Goal: Task Accomplishment & Management: Use online tool/utility

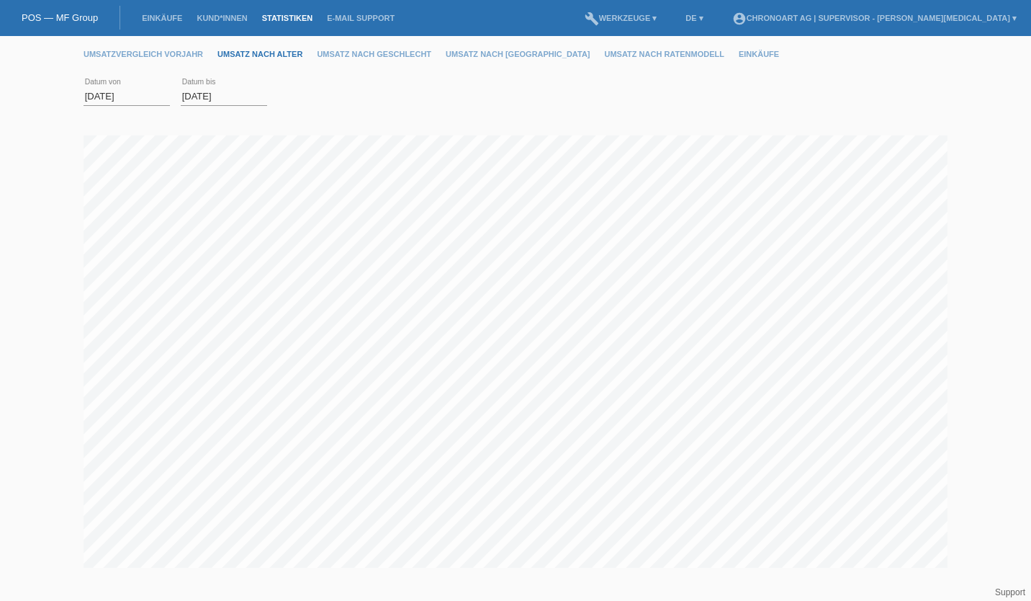
click at [78, 14] on link "POS — MF Group" at bounding box center [60, 17] width 76 height 11
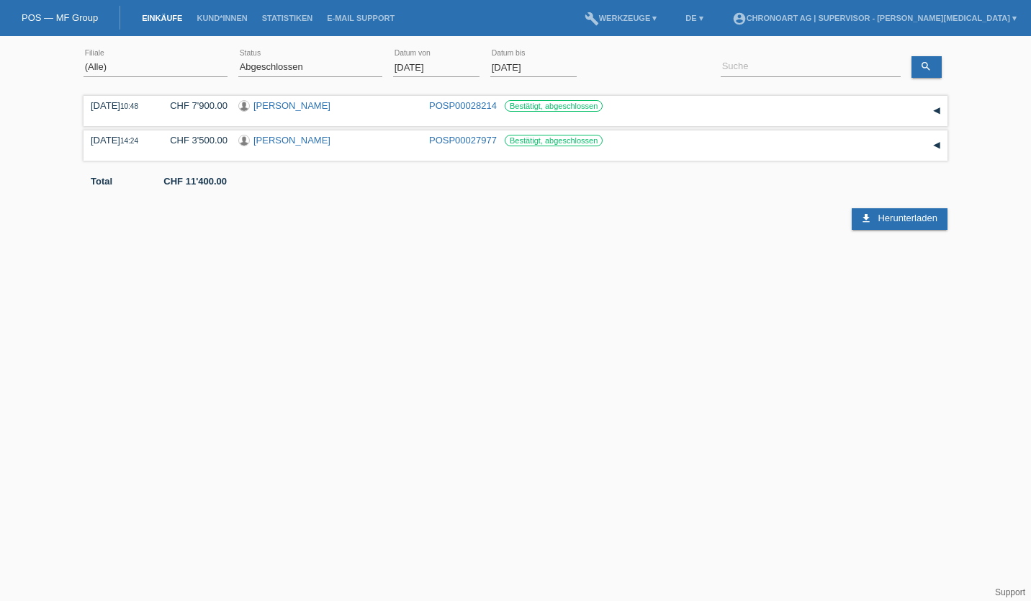
click at [225, 17] on link "Kund*innen" at bounding box center [221, 18] width 65 height 9
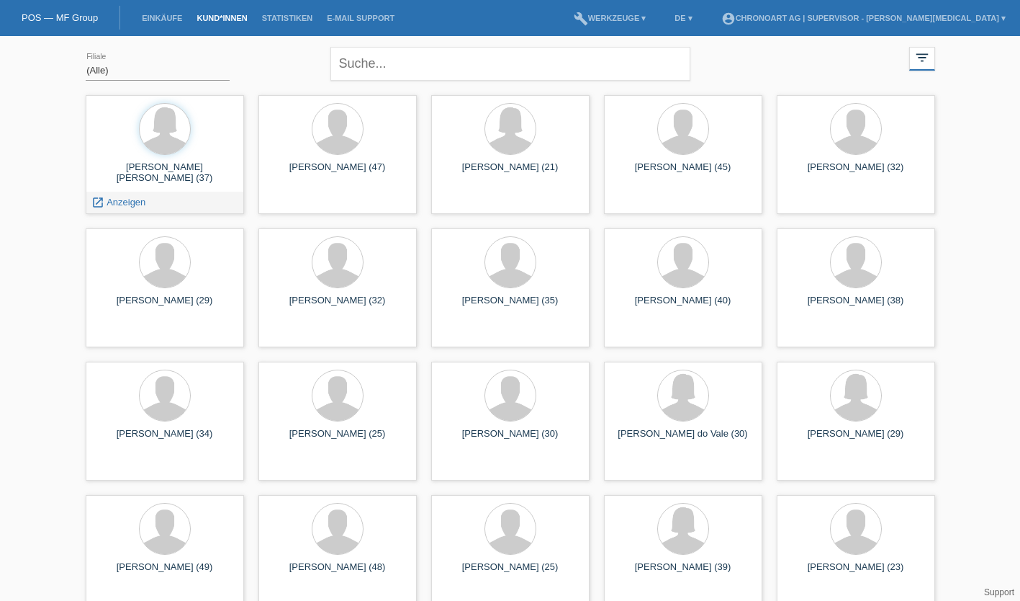
click at [144, 204] on span "Anzeigen" at bounding box center [126, 202] width 39 height 11
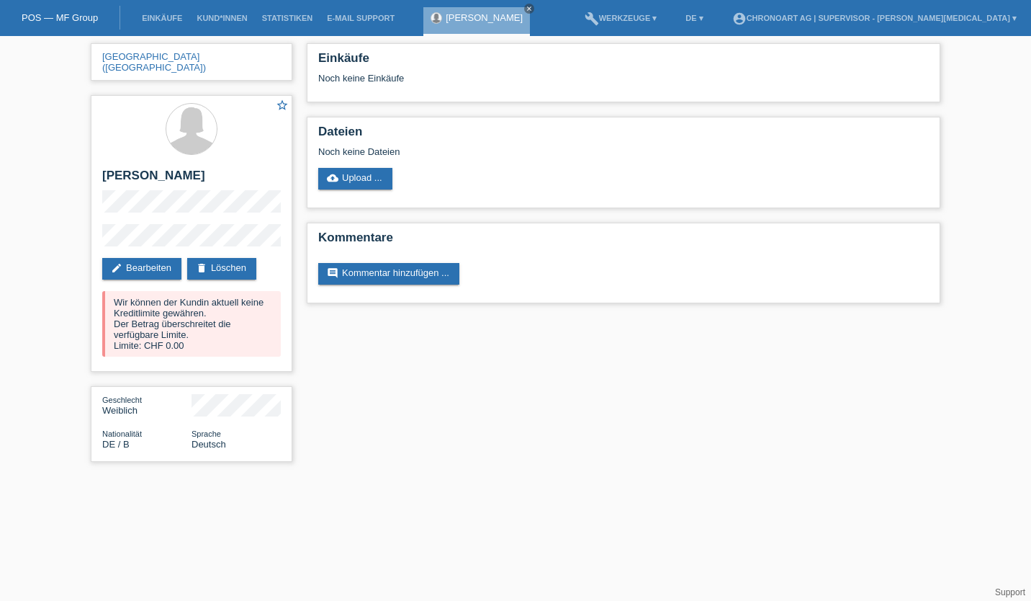
click at [26, 243] on div "[GEOGRAPHIC_DATA] ([GEOGRAPHIC_DATA]) star_border [PERSON_NAME] edit Bearbeiten…" at bounding box center [515, 256] width 1031 height 440
click at [273, 22] on link "Statistiken" at bounding box center [287, 18] width 65 height 9
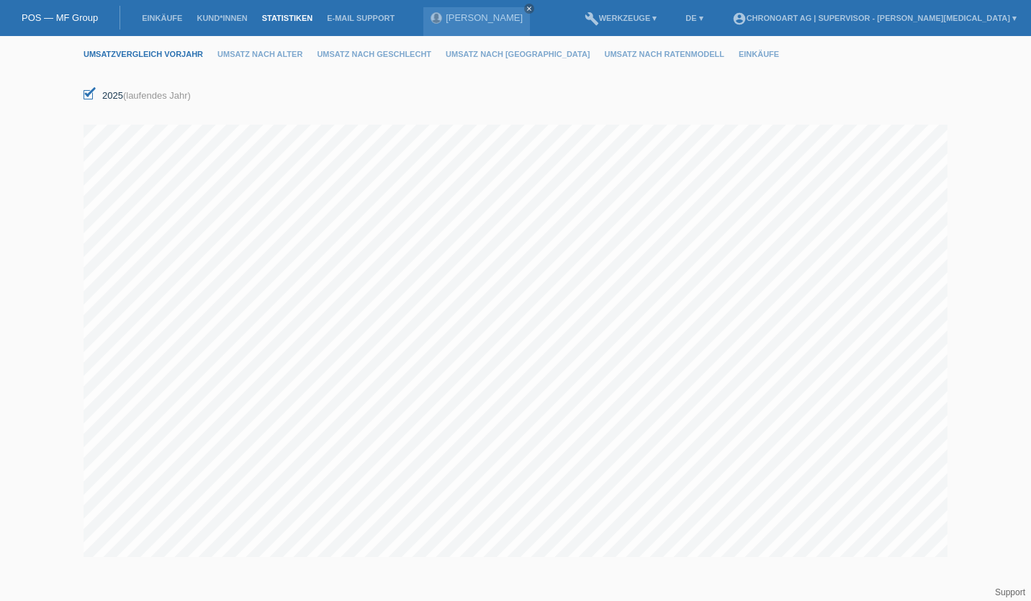
click at [251, 50] on li "Umsatz nach Alter" at bounding box center [266, 54] width 99 height 37
click at [251, 55] on link "Umsatz nach Alter" at bounding box center [266, 54] width 99 height 9
click at [104, 96] on input "01.09.2025" at bounding box center [127, 96] width 86 height 18
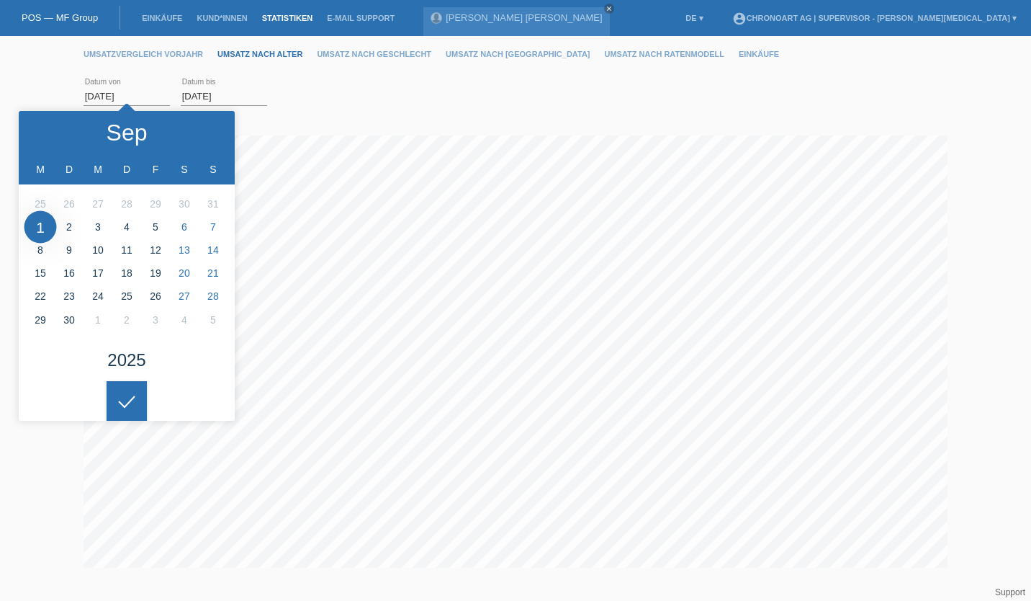
click at [105, 94] on input "[DATE]" at bounding box center [127, 96] width 86 height 18
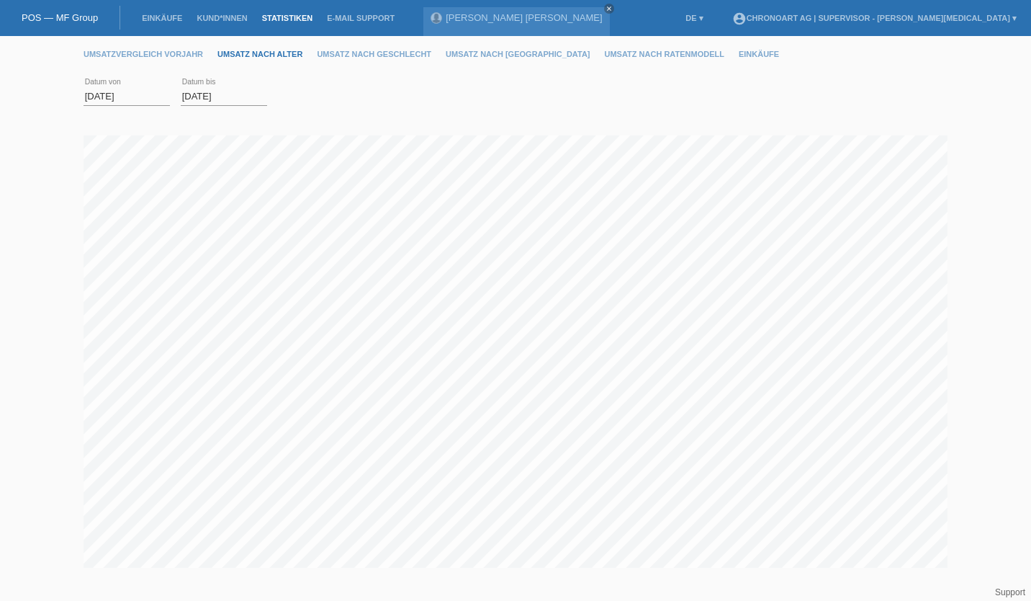
click at [105, 94] on input "[DATE]" at bounding box center [127, 96] width 86 height 18
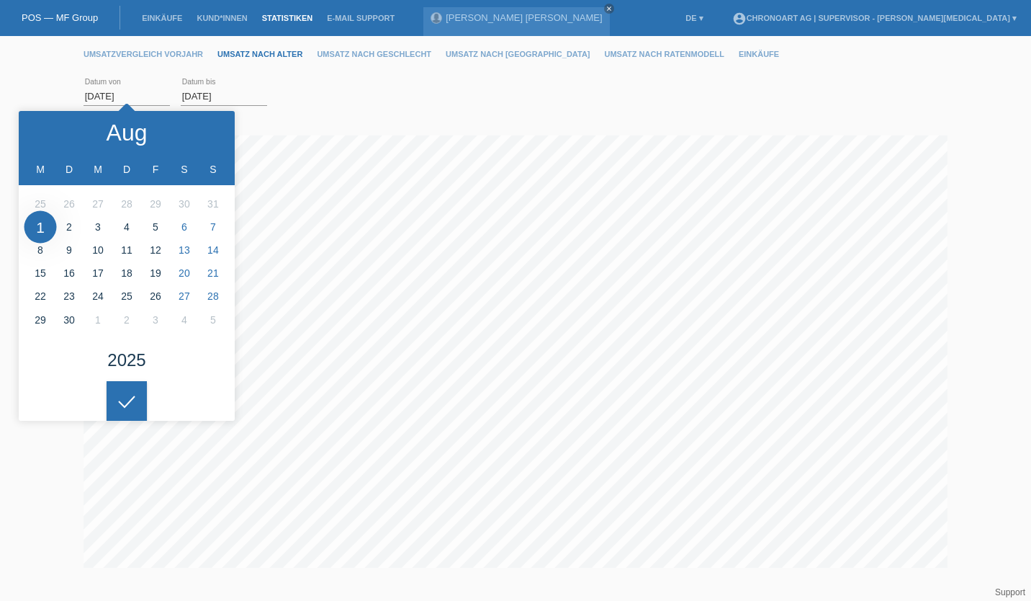
click at [46, 132] on icon at bounding box center [46, 133] width 12 height 12
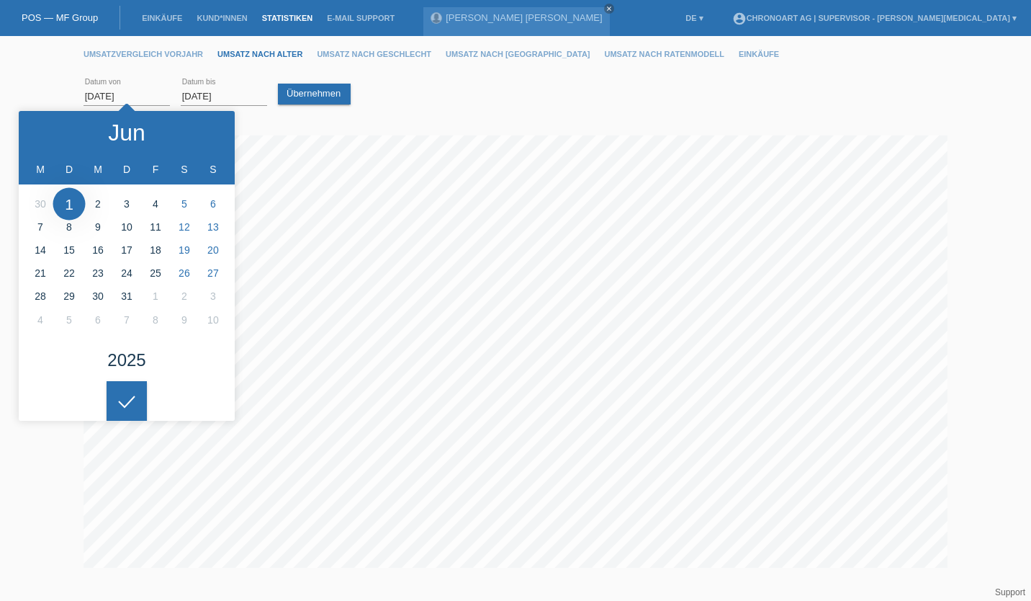
click at [46, 132] on icon at bounding box center [46, 133] width 12 height 12
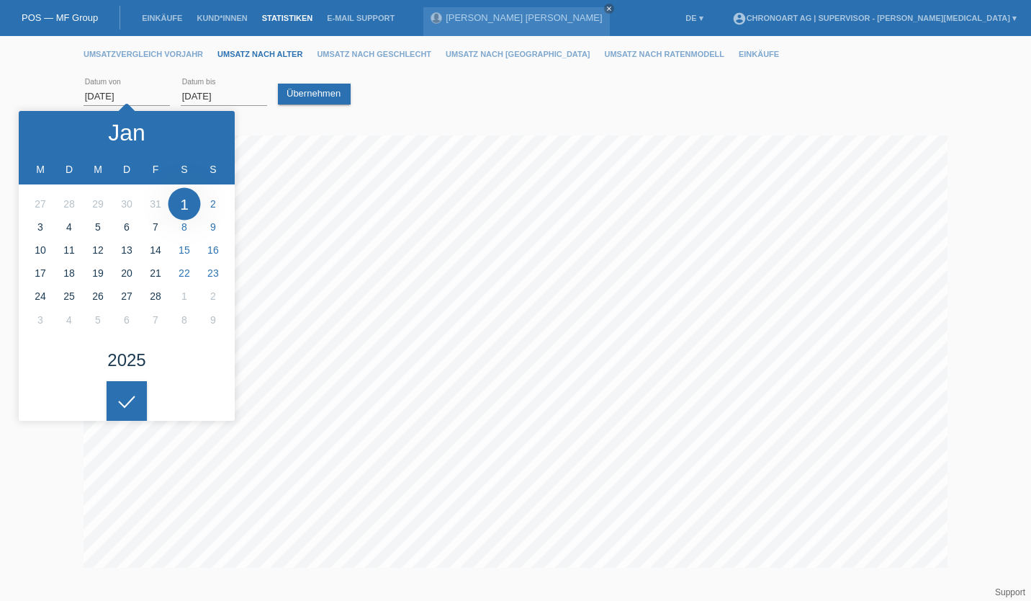
click at [46, 132] on icon at bounding box center [46, 133] width 12 height 12
type input "01.01.2025"
click at [135, 404] on div at bounding box center [127, 401] width 40 height 40
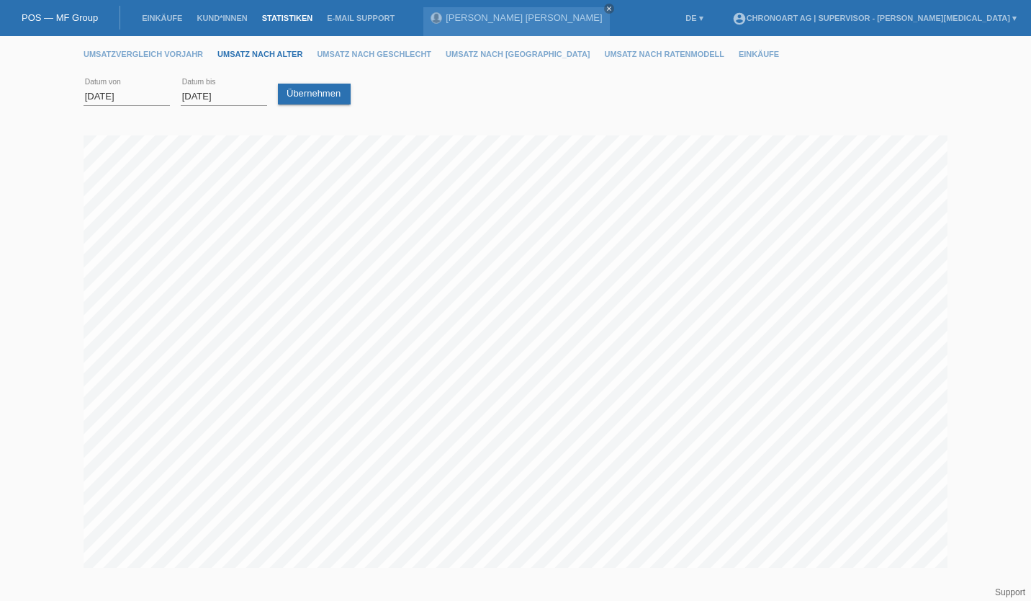
click at [320, 89] on link "Übernehmen" at bounding box center [314, 94] width 73 height 21
click at [349, 55] on link "Umsatz nach Geschlecht" at bounding box center [381, 54] width 129 height 9
click at [605, 58] on link "Umsatz nach Ratenmodell" at bounding box center [672, 54] width 134 height 9
click at [739, 50] on link "Einkäufe" at bounding box center [766, 54] width 55 height 9
click at [166, 17] on link "Einkäufe" at bounding box center [162, 18] width 55 height 9
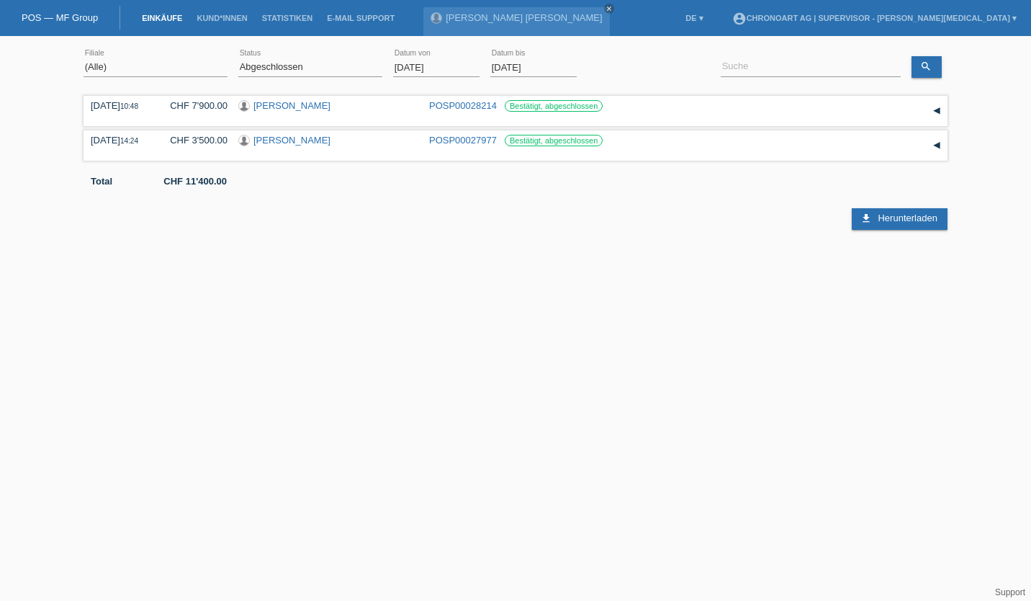
click at [407, 66] on input "[DATE]" at bounding box center [436, 67] width 86 height 18
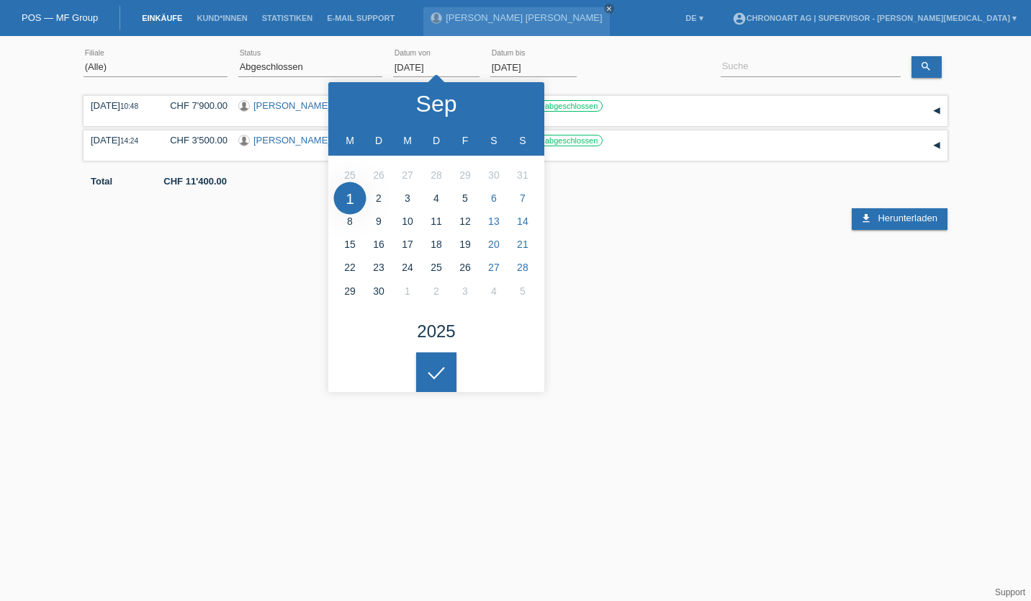
click at [354, 101] on polyline at bounding box center [356, 103] width 4 height 9
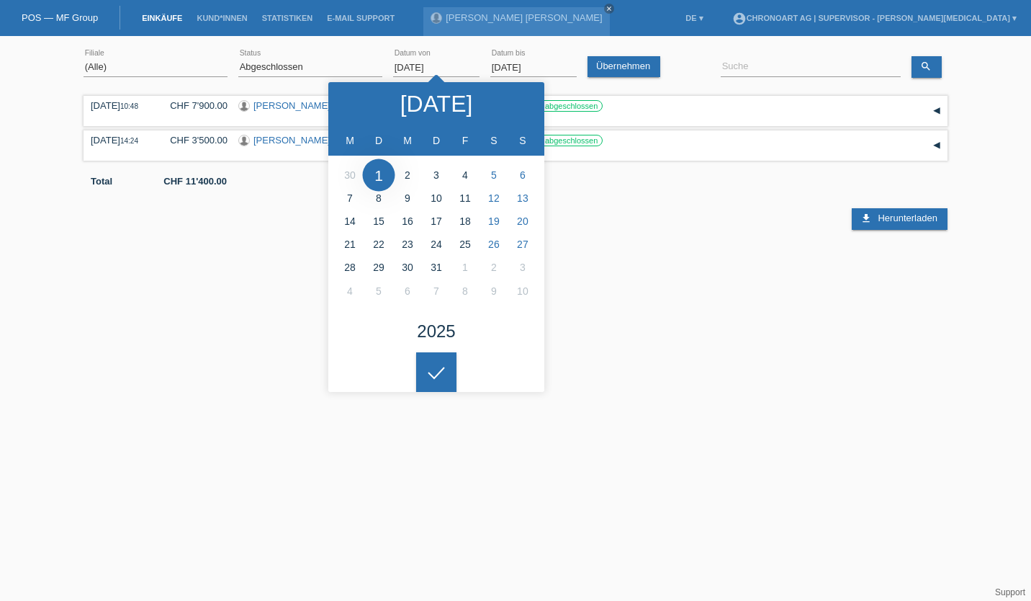
click at [517, 102] on icon at bounding box center [518, 104] width 12 height 12
type input "[DATE]"
click at [440, 374] on icon at bounding box center [436, 373] width 23 height 13
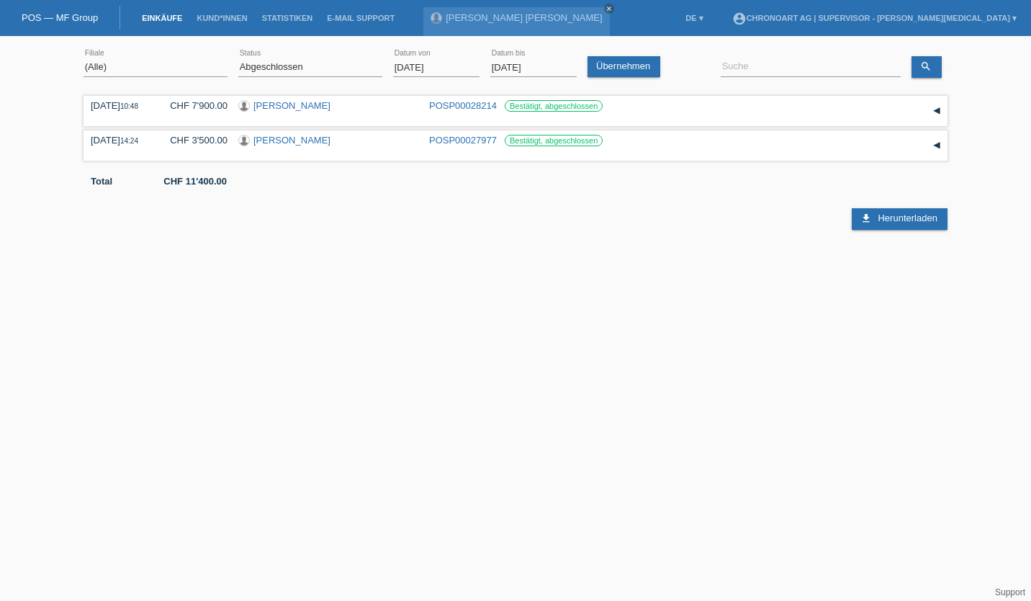
click at [871, 215] on icon "download" at bounding box center [867, 218] width 12 height 12
